Goal: Transaction & Acquisition: Obtain resource

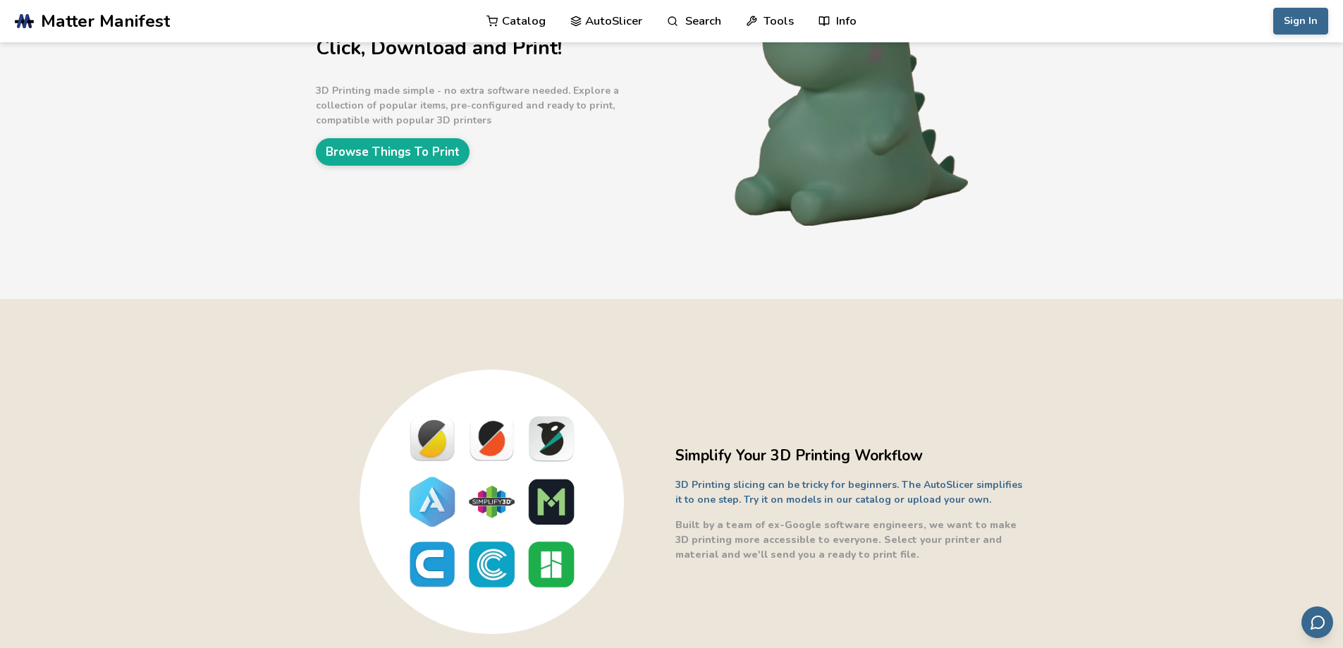
scroll to position [141, 0]
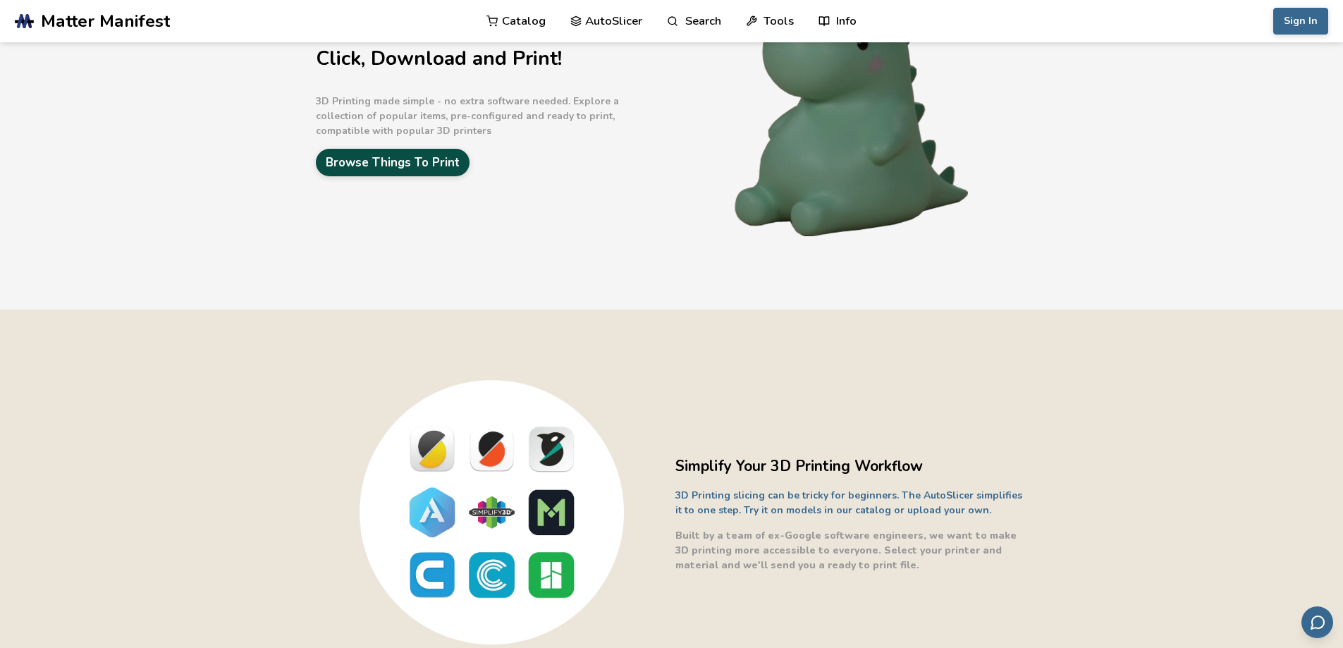
click at [469, 162] on link "Browse Things To Print" at bounding box center [393, 162] width 154 height 27
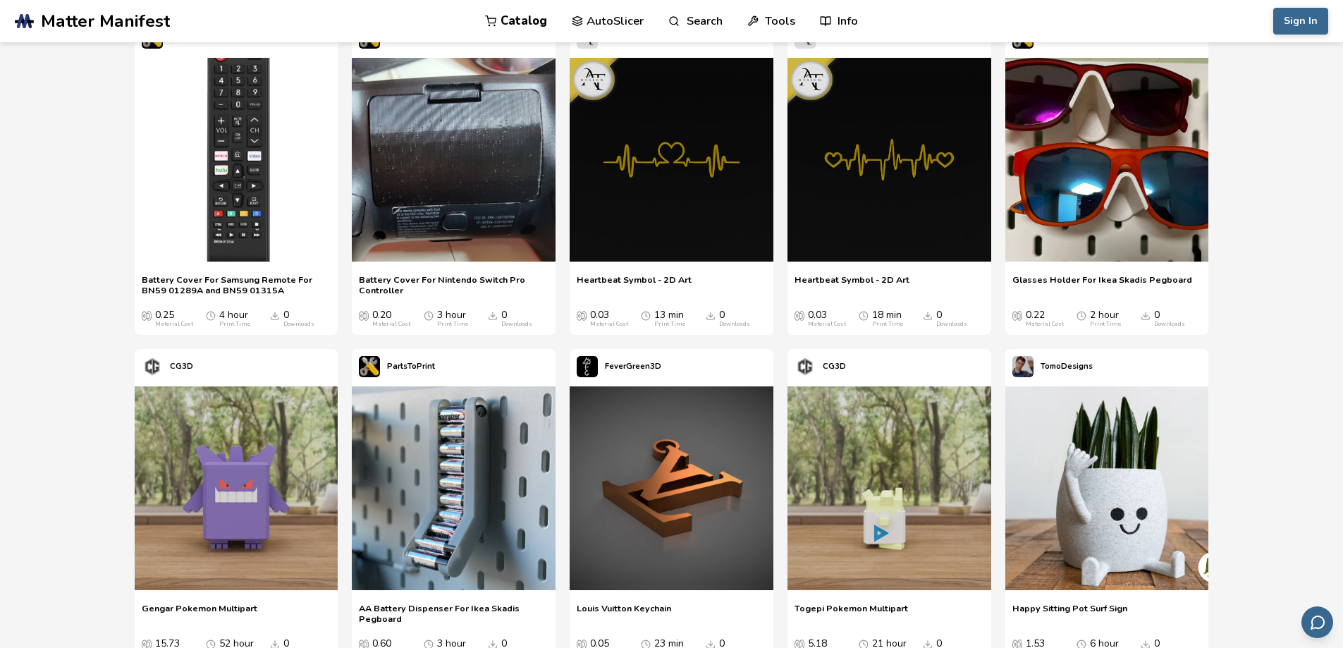
scroll to position [493, 0]
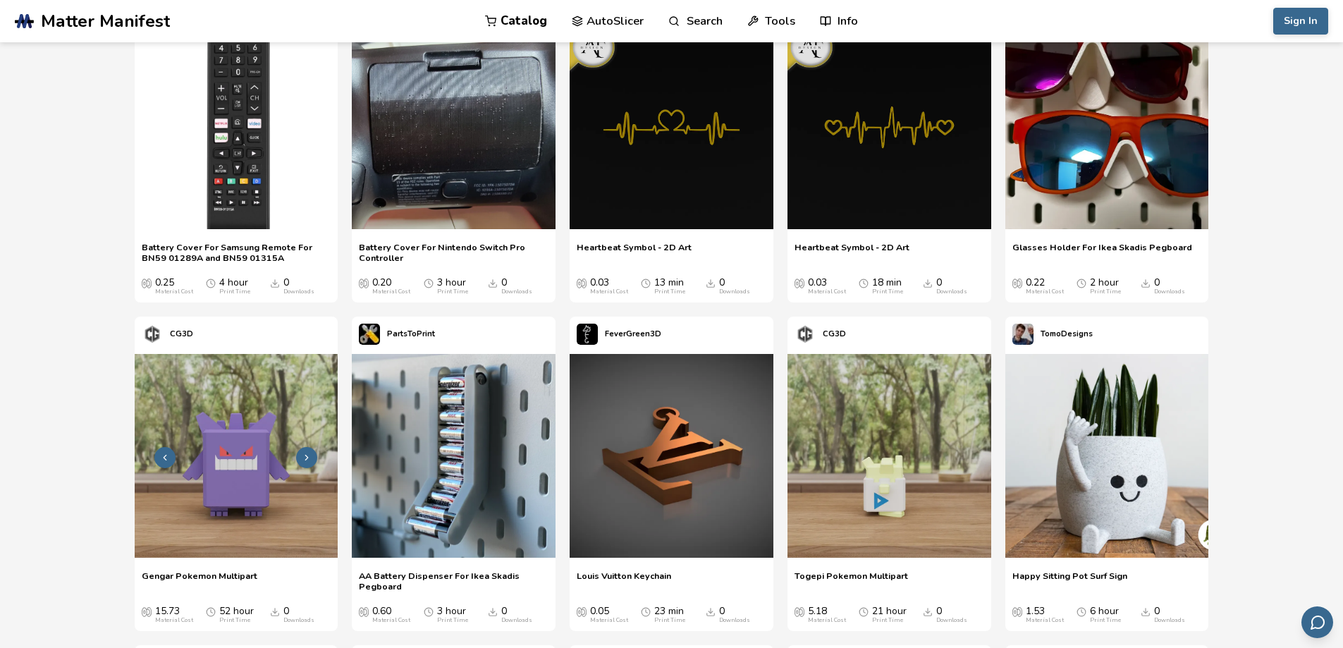
click at [312, 453] on icon at bounding box center [307, 458] width 10 height 10
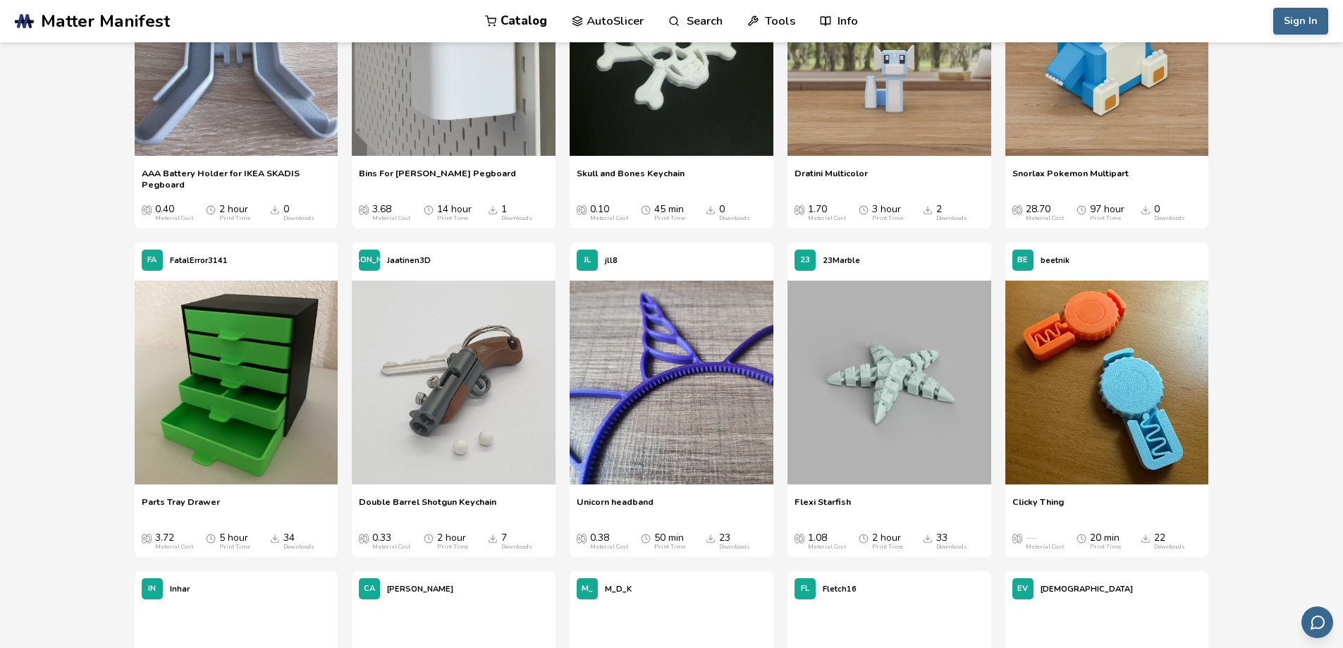
scroll to position [4511, 0]
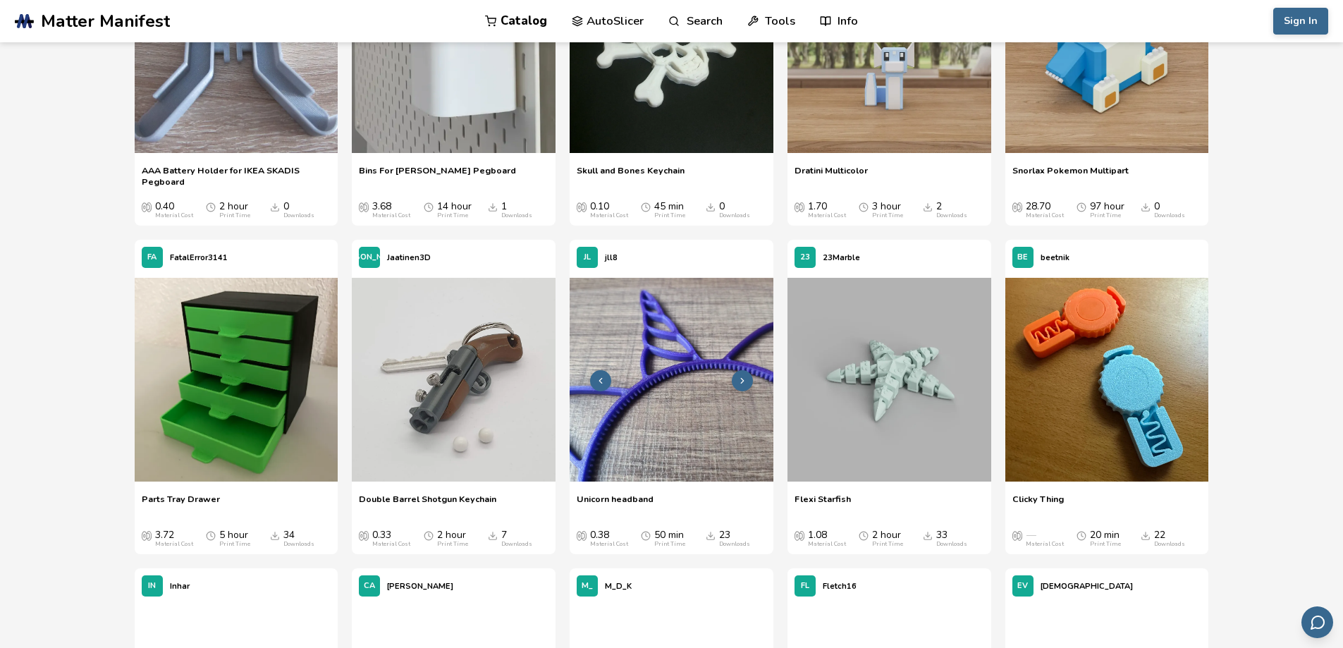
click at [729, 413] on img at bounding box center [672, 380] width 204 height 204
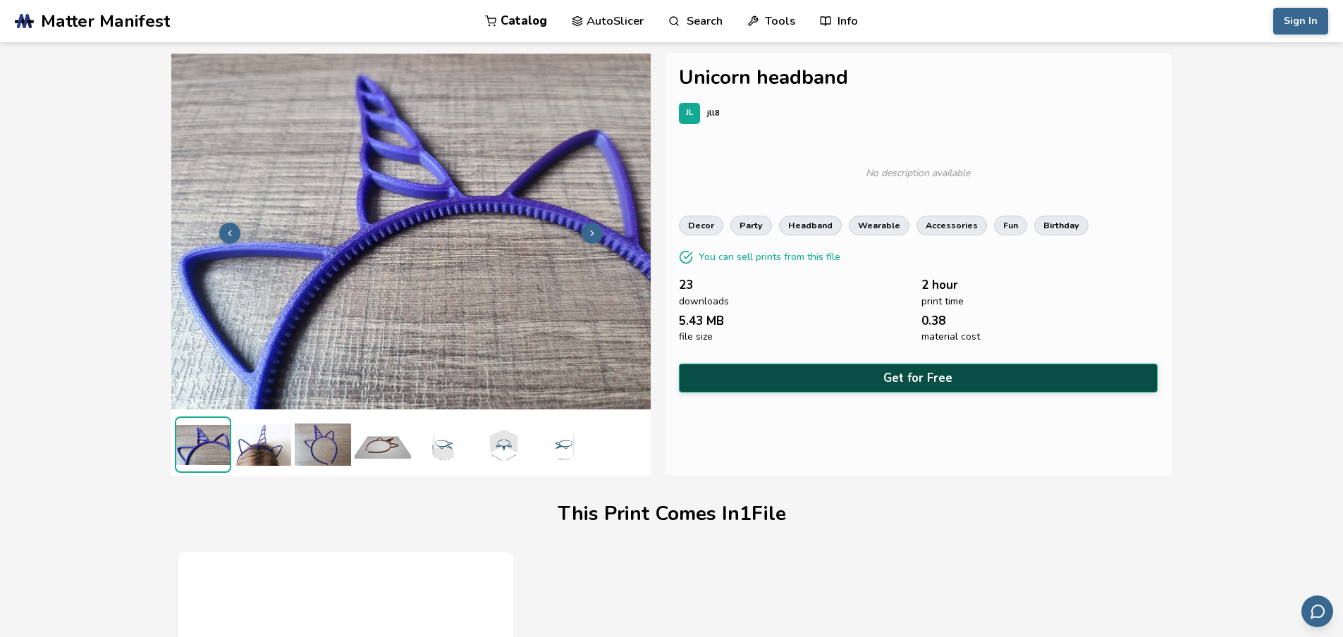
click at [899, 379] on button "Get for Free" at bounding box center [918, 378] width 479 height 29
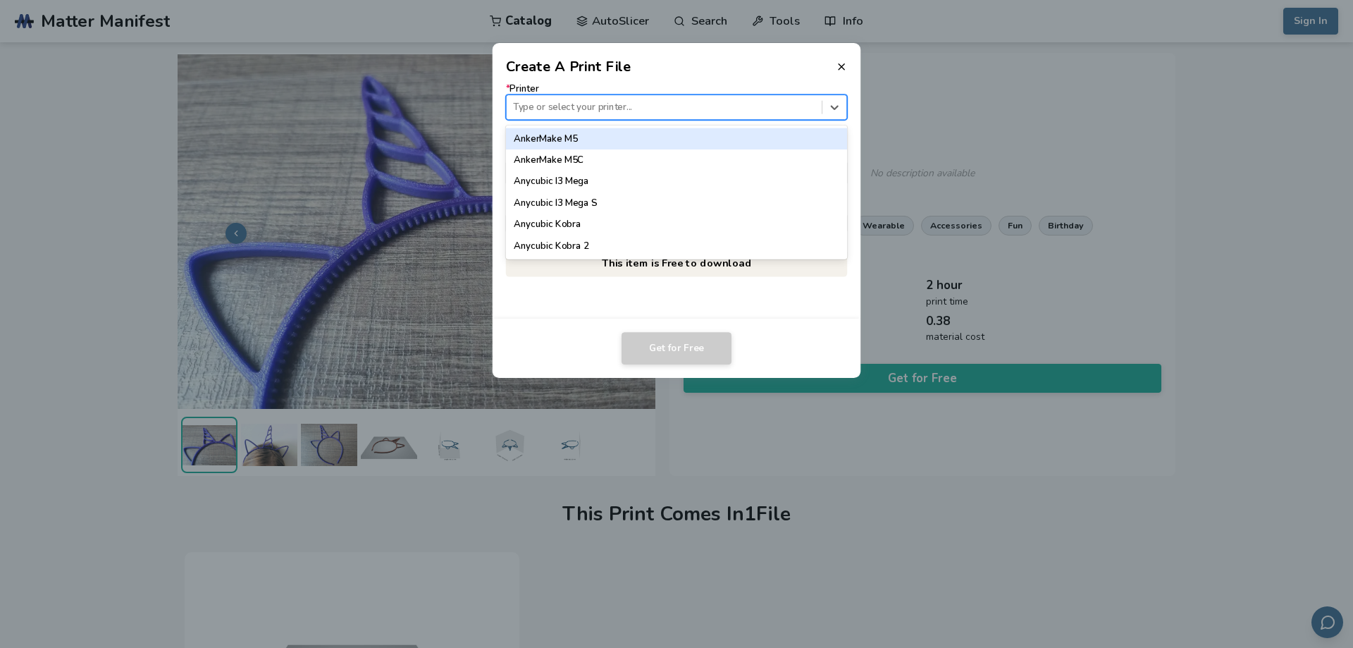
click at [573, 102] on div at bounding box center [664, 107] width 302 height 13
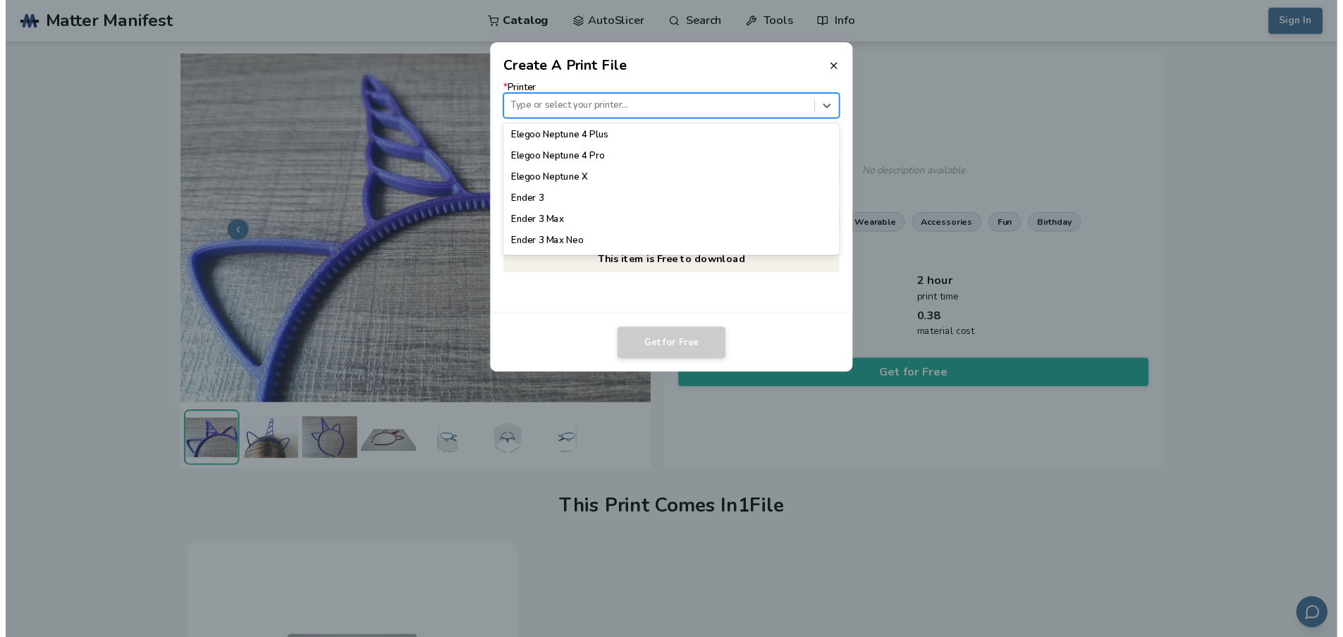
scroll to position [705, 0]
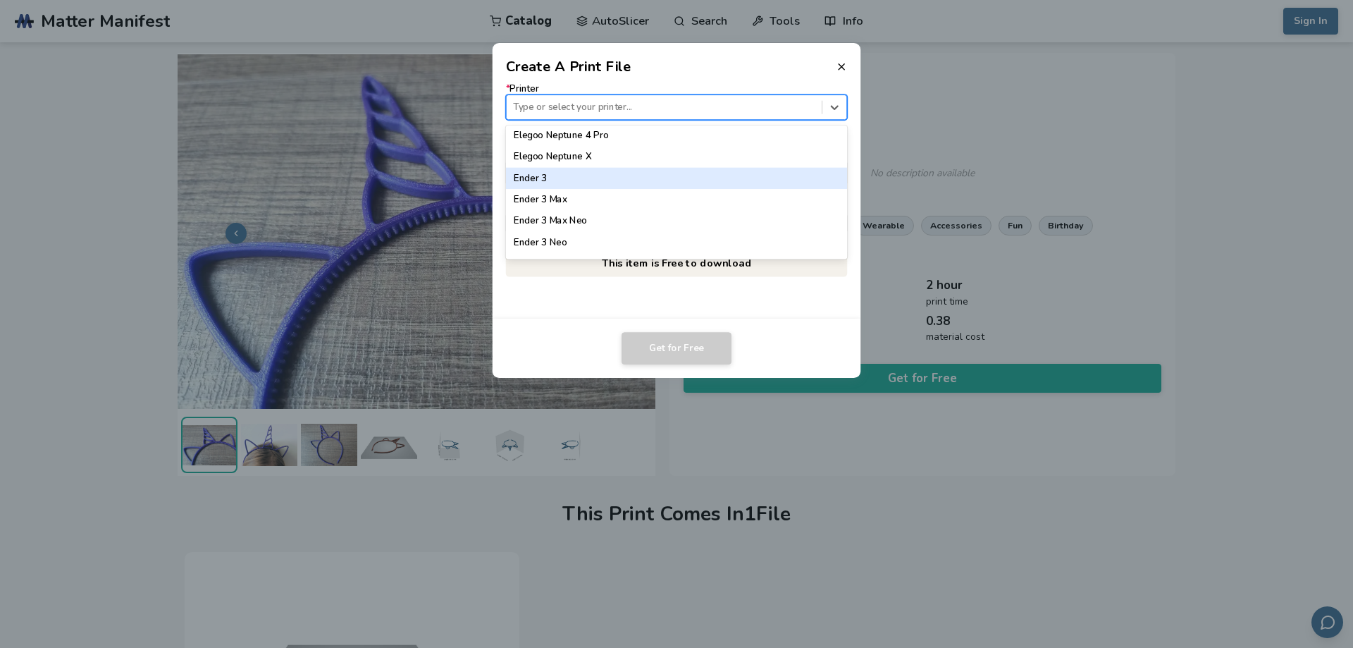
click at [572, 186] on div "Ender 3" at bounding box center [677, 178] width 342 height 21
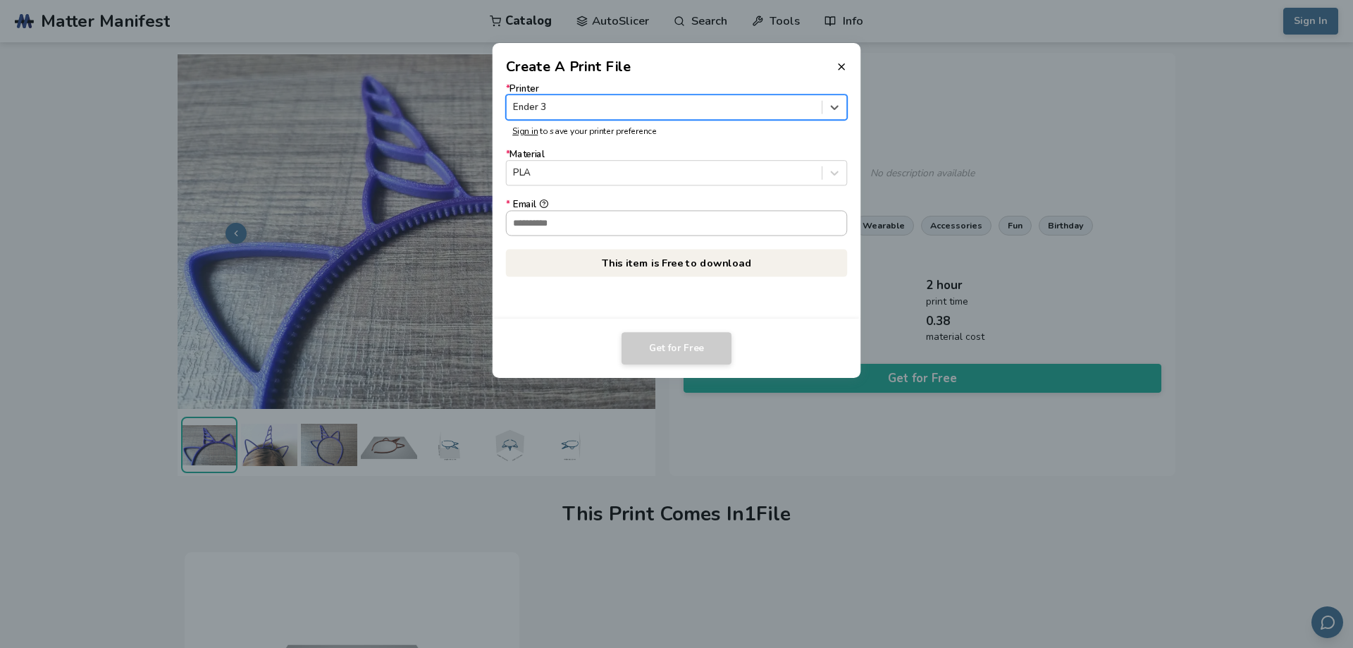
click at [582, 210] on div at bounding box center [677, 222] width 342 height 25
click at [582, 211] on input "* Email" at bounding box center [677, 223] width 340 height 24
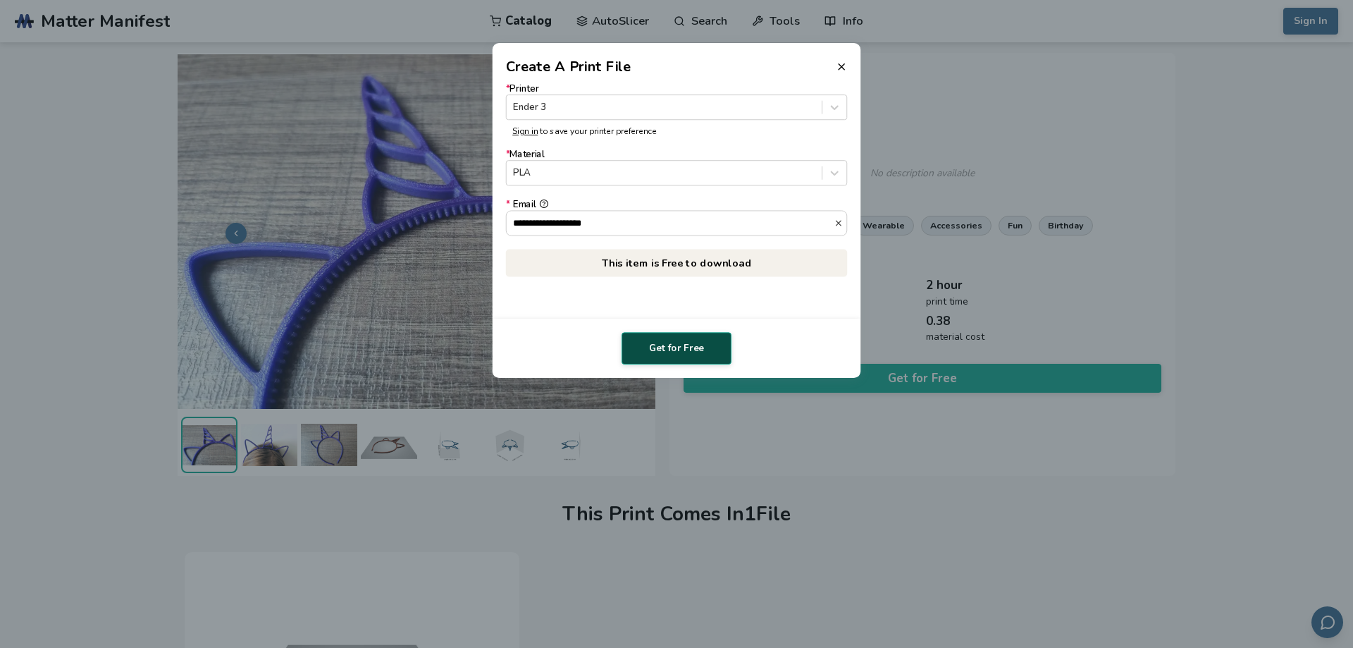
type input "**********"
click at [682, 350] on button "Get for Free" at bounding box center [677, 348] width 110 height 32
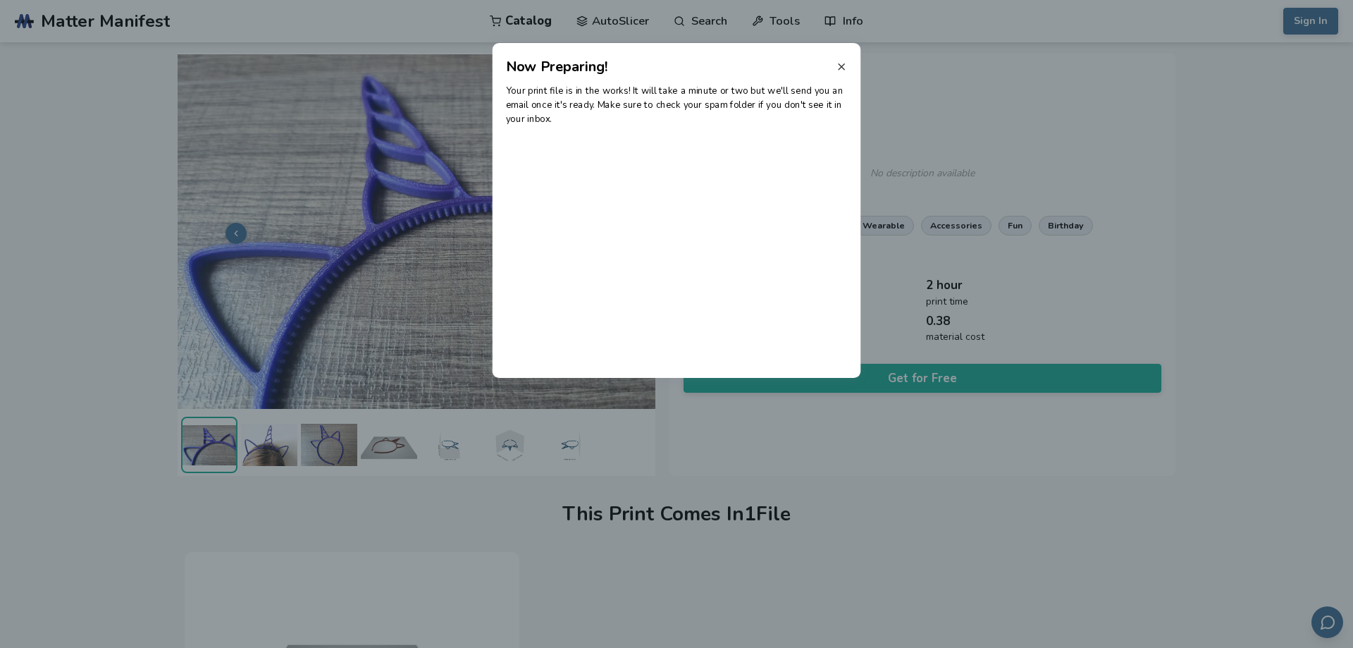
click at [839, 63] on icon at bounding box center [841, 66] width 11 height 11
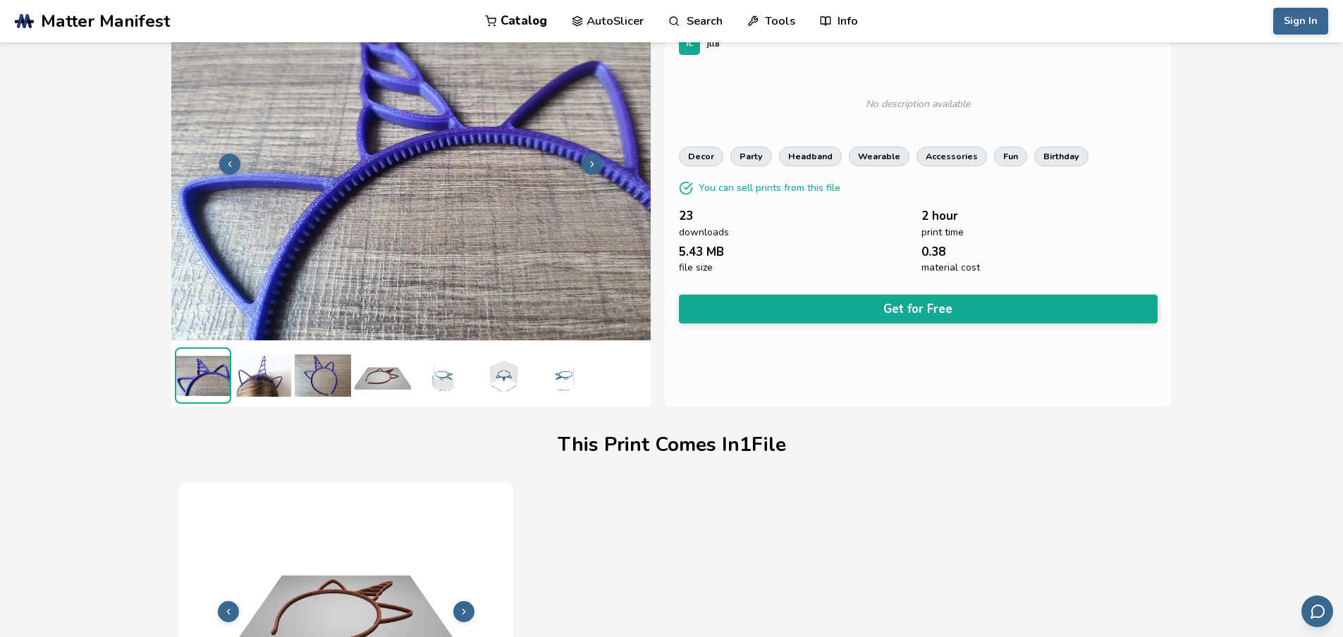
scroll to position [0, 0]
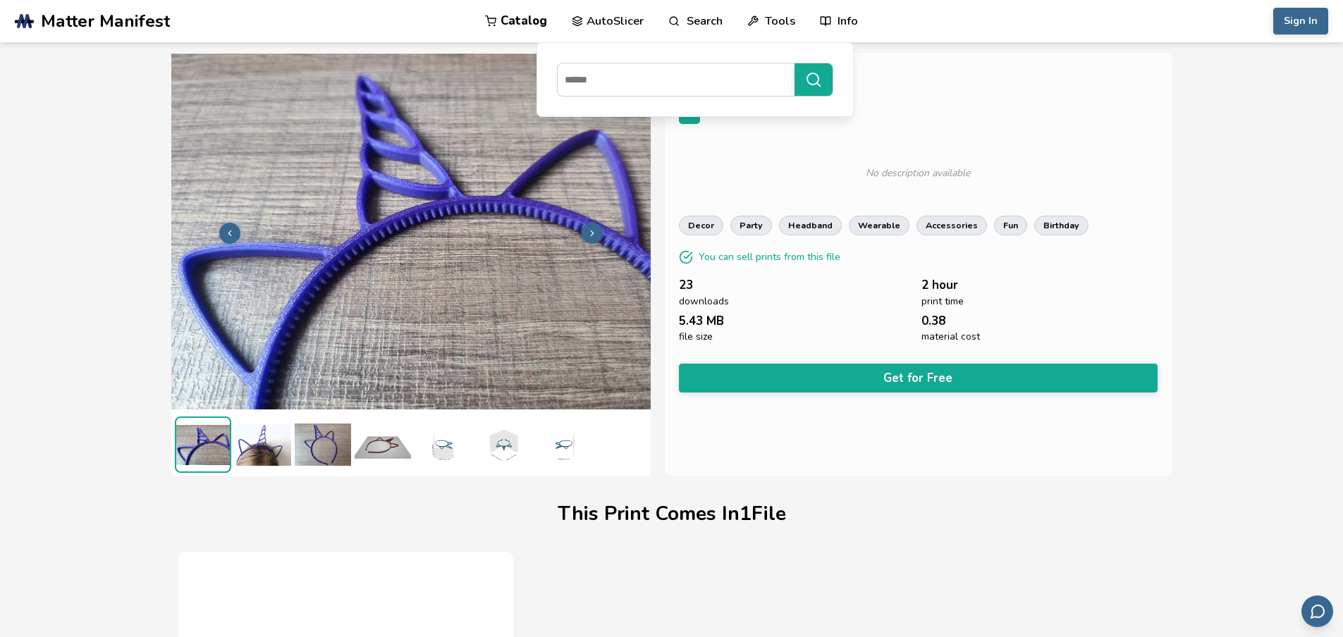
click at [470, 11] on nav "Catalog AutoSlicer Search Tools Info Catalog AutoSlicer Search Tools Info" at bounding box center [671, 21] width 637 height 42
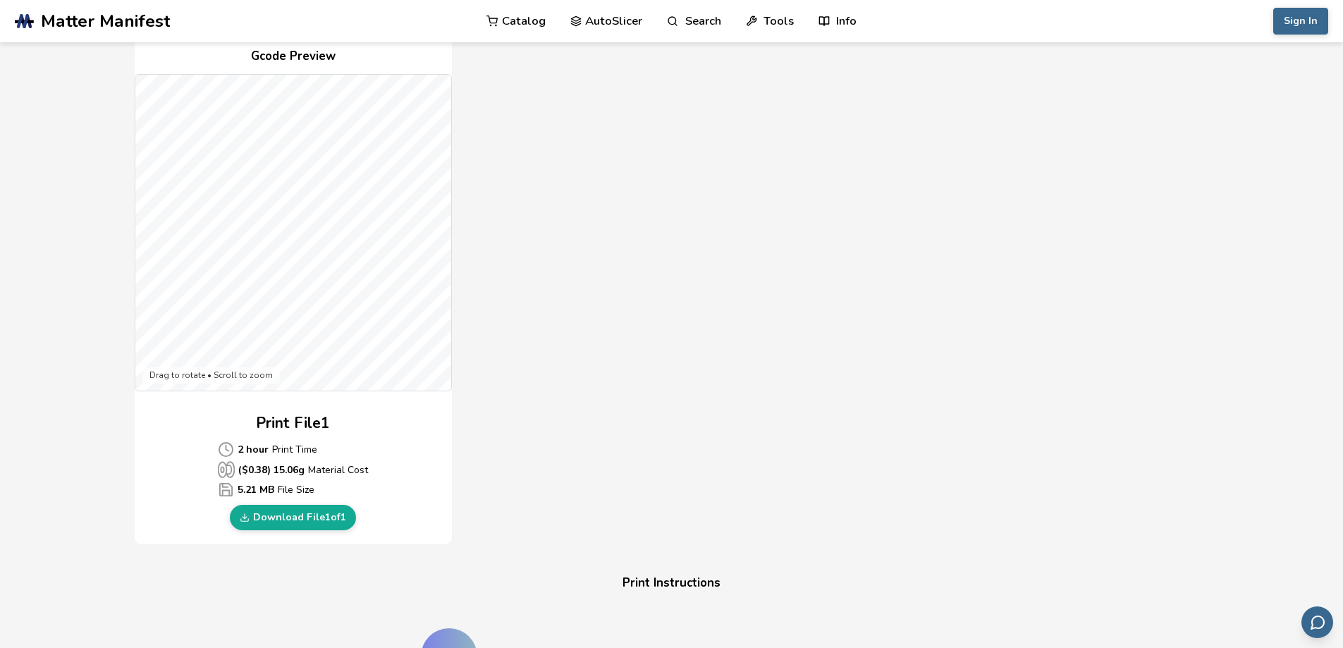
scroll to position [352, 0]
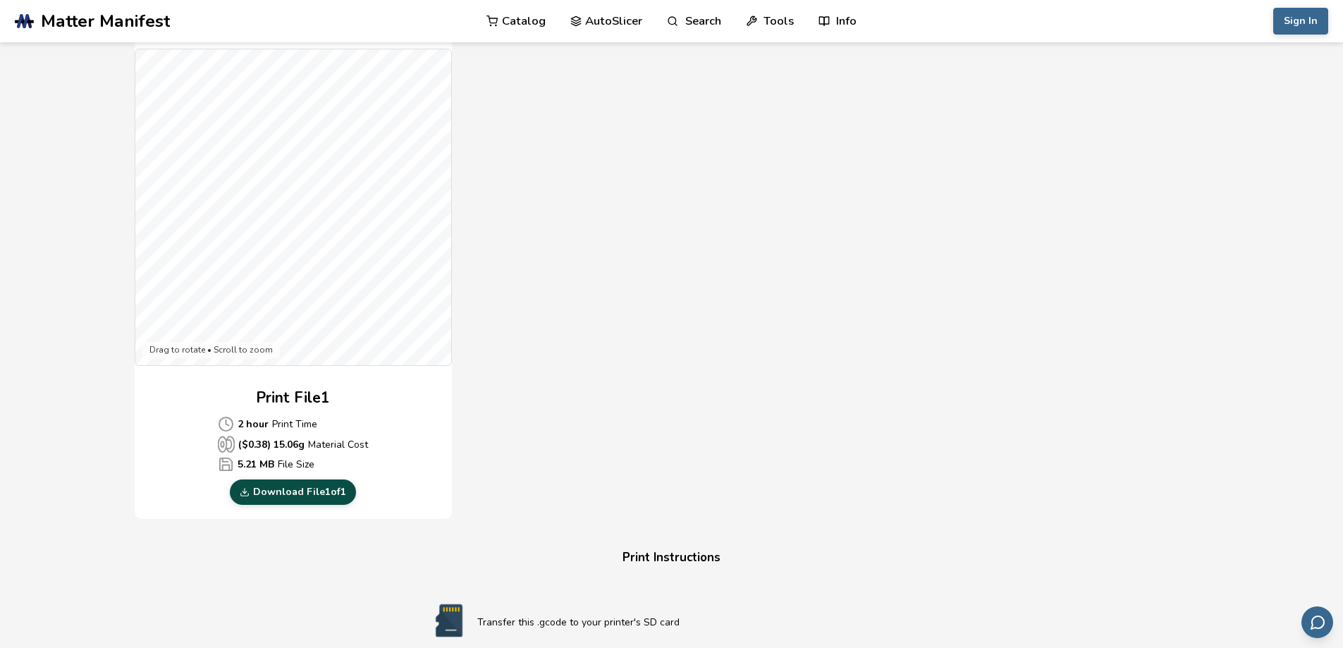
click at [325, 495] on link "Download File 1 of 1" at bounding box center [293, 491] width 126 height 25
